Goal: Book appointment/travel/reservation

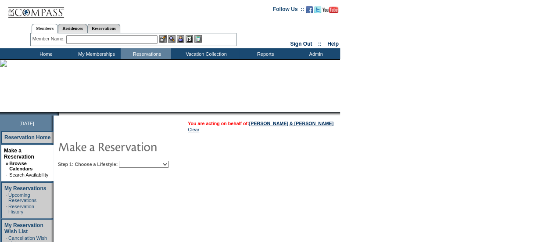
click at [169, 166] on select "Beach Leisure Metropolitan Mountain OIAL for Adventure OIAL for Couples OIAL fo…" at bounding box center [144, 164] width 50 height 7
select select "Metropolitan"
click at [134, 161] on select "Beach Leisure Metropolitan Mountain OIAL for Adventure OIAL for Couples OIAL fo…" at bounding box center [144, 164] width 50 height 7
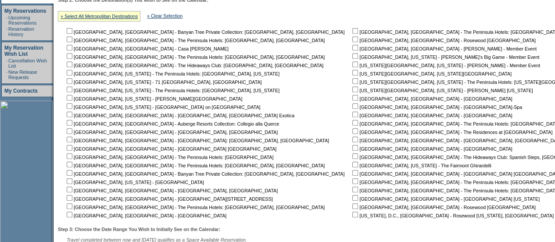
scroll to position [219, 0]
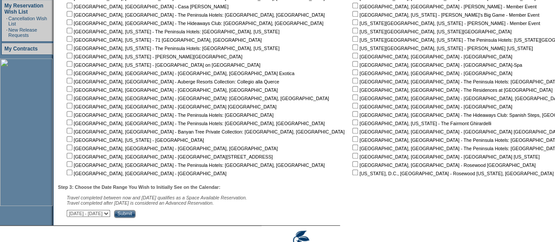
click at [352, 29] on input "checkbox" at bounding box center [355, 31] width 6 height 6
checkbox input "true"
click at [352, 47] on input "checkbox" at bounding box center [355, 47] width 6 height 6
checkbox input "true"
click at [110, 217] on select "October 2, 2025 - November 16, 2025 November 17, 2025 - December 31, 2025 Janua…" at bounding box center [88, 213] width 43 height 7
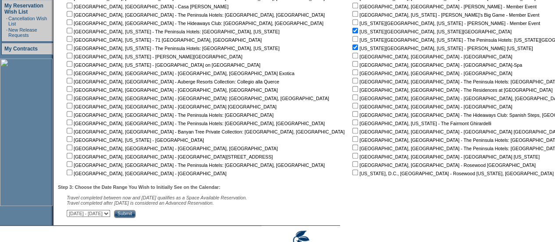
select select "11/17/2025|12/31/2025"
click at [71, 212] on select "October 2, 2025 - November 16, 2025 November 17, 2025 - December 31, 2025 Janua…" at bounding box center [88, 213] width 43 height 7
click at [136, 215] on input "Submit" at bounding box center [125, 214] width 22 height 8
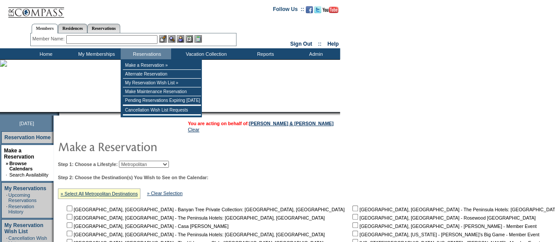
click at [128, 41] on input "text" at bounding box center [111, 39] width 91 height 9
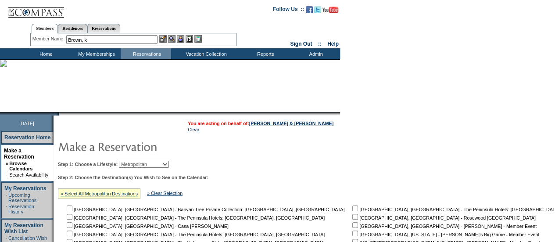
type input "Brown, k"
